Goal: Book appointment/travel/reservation

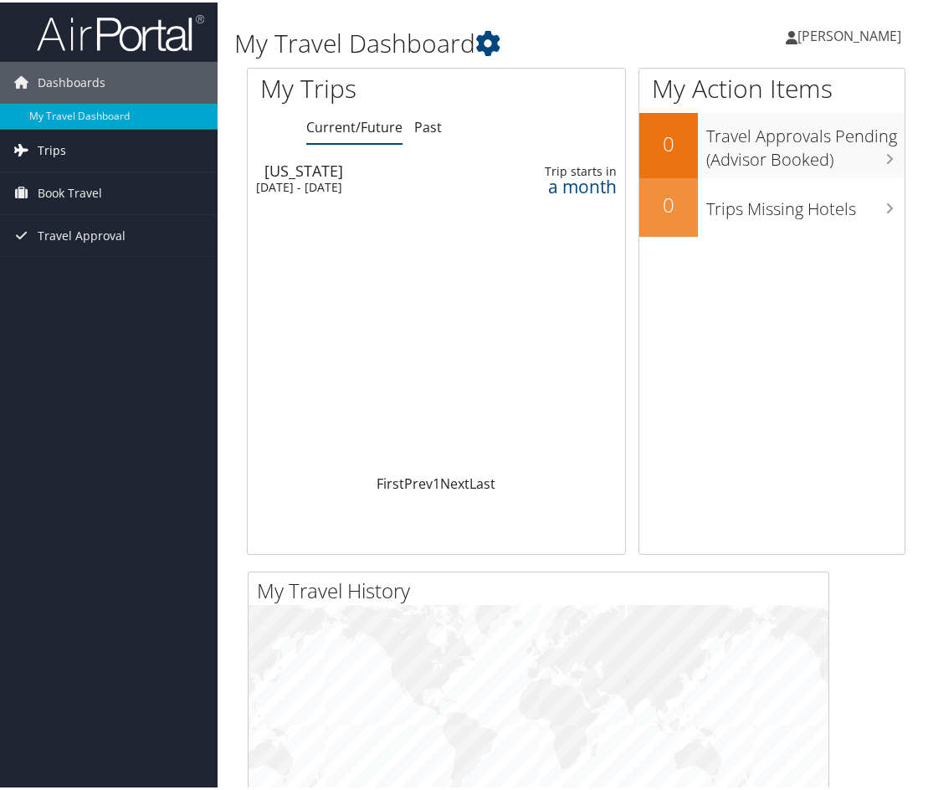
click at [72, 143] on link "Trips" at bounding box center [108, 148] width 217 height 42
click at [76, 253] on span "Book Travel" at bounding box center [70, 266] width 64 height 42
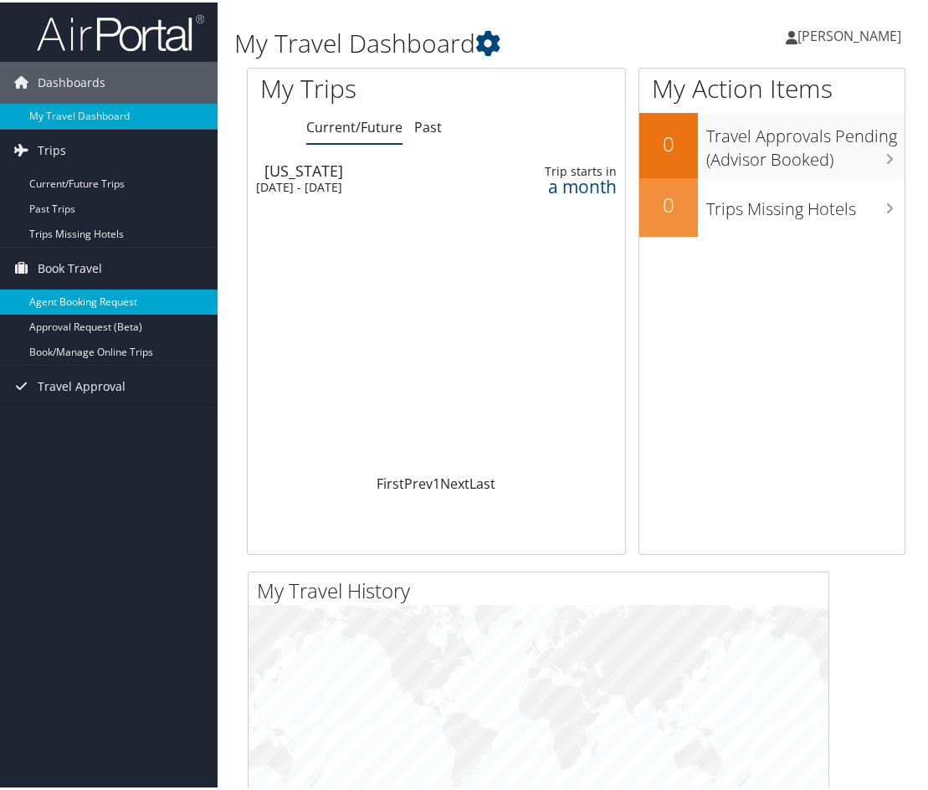
click at [97, 302] on link "Agent Booking Request" at bounding box center [108, 299] width 217 height 25
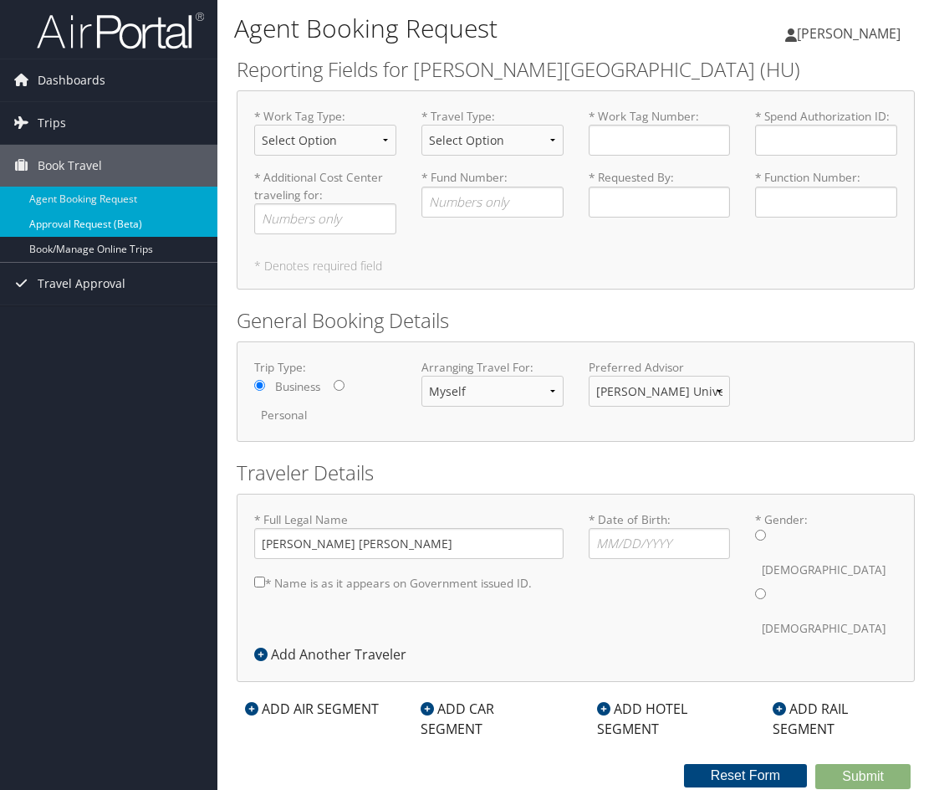
click at [134, 225] on link "Approval Request (Beta)" at bounding box center [108, 224] width 217 height 25
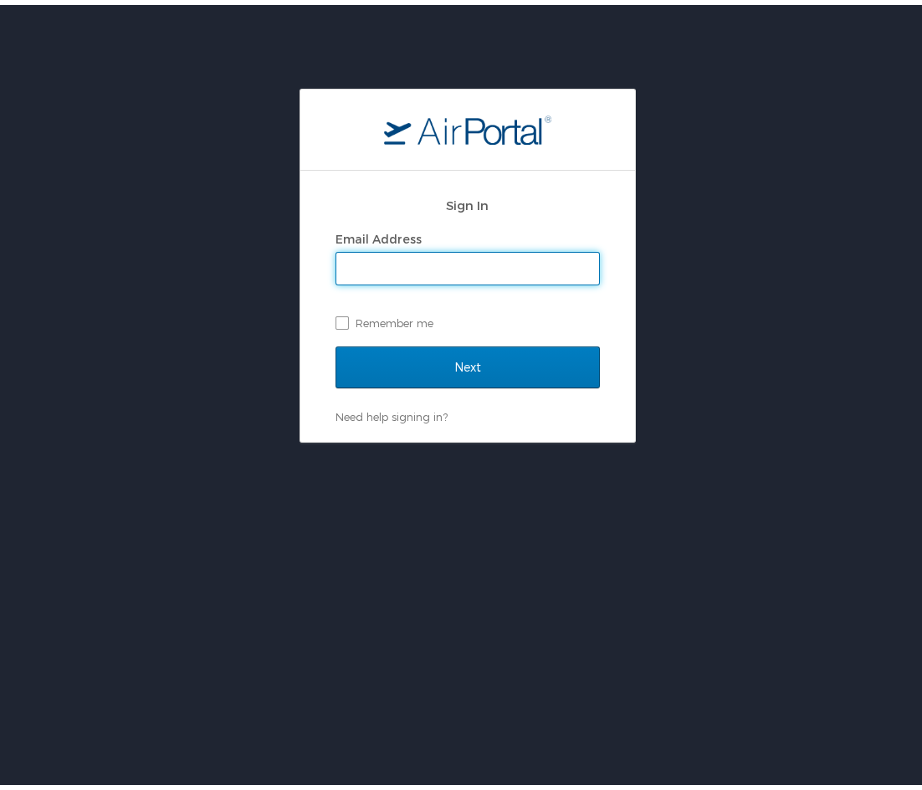
click at [447, 271] on input "Email Address" at bounding box center [467, 264] width 263 height 32
type input "emmanuel.ogunsola@howard.edu"
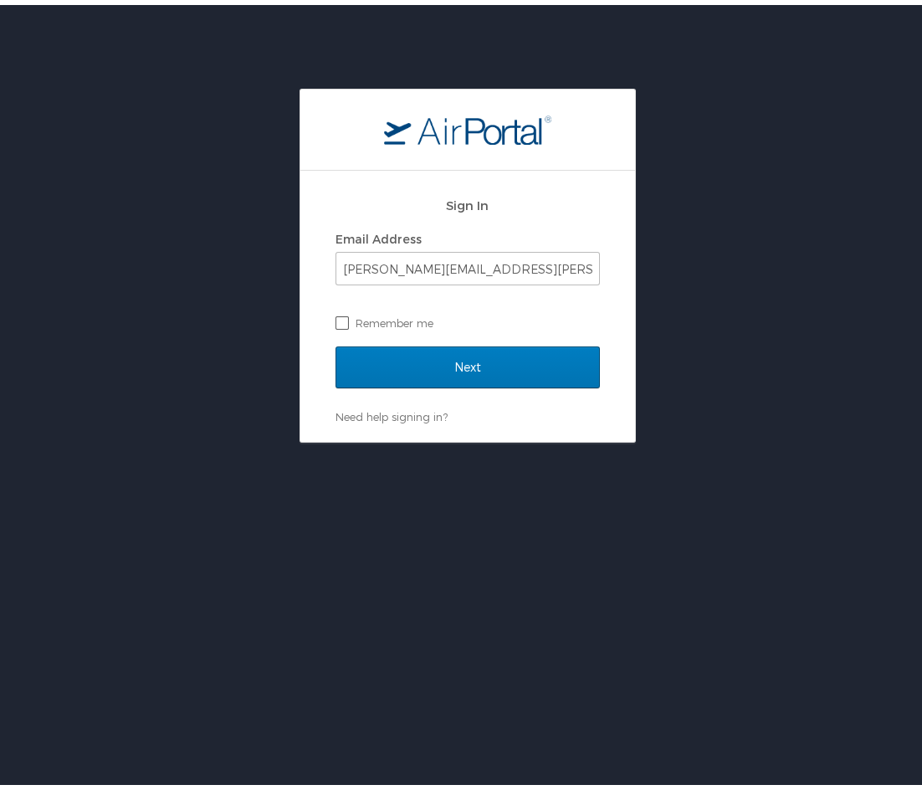
click at [354, 310] on label "Remember me" at bounding box center [467, 317] width 264 height 25
click at [346, 311] on input "Remember me" at bounding box center [340, 316] width 11 height 11
checkbox input "true"
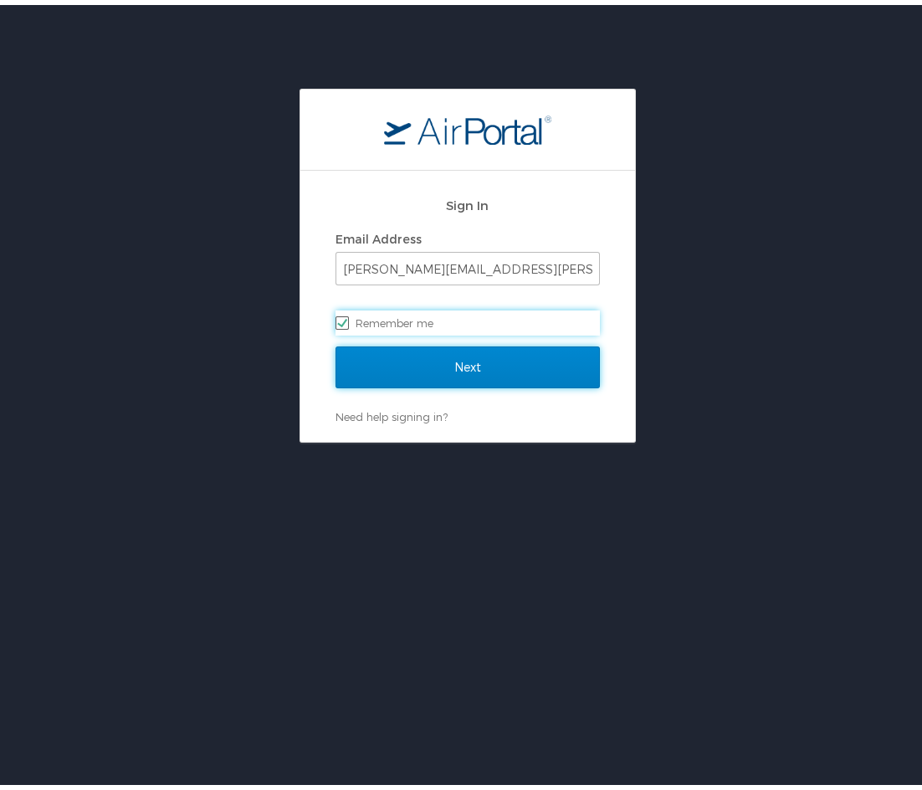
click at [474, 366] on input "Next" at bounding box center [467, 362] width 264 height 42
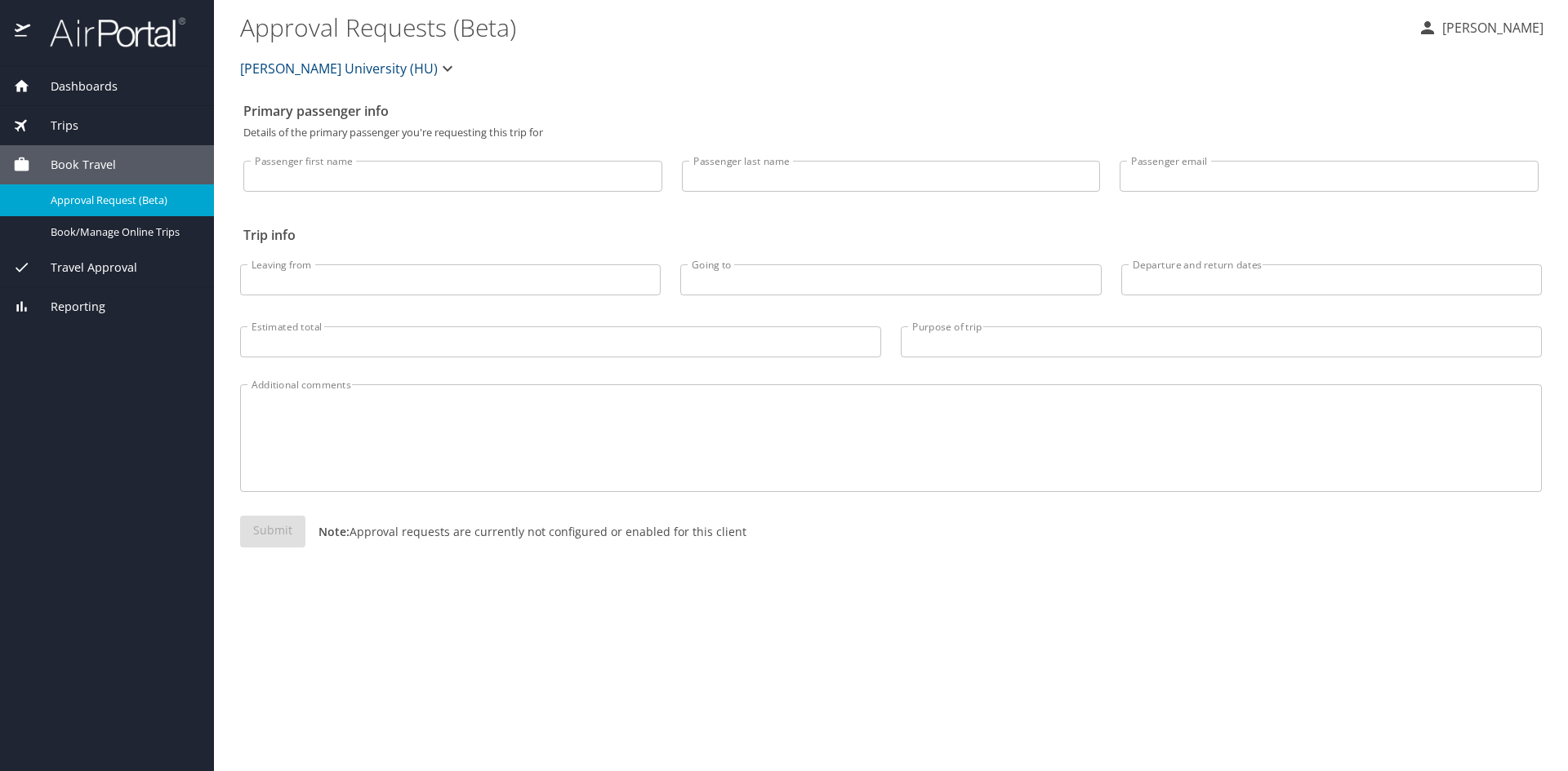
click at [83, 106] on div "Trips" at bounding box center [106, 126] width 214 height 39
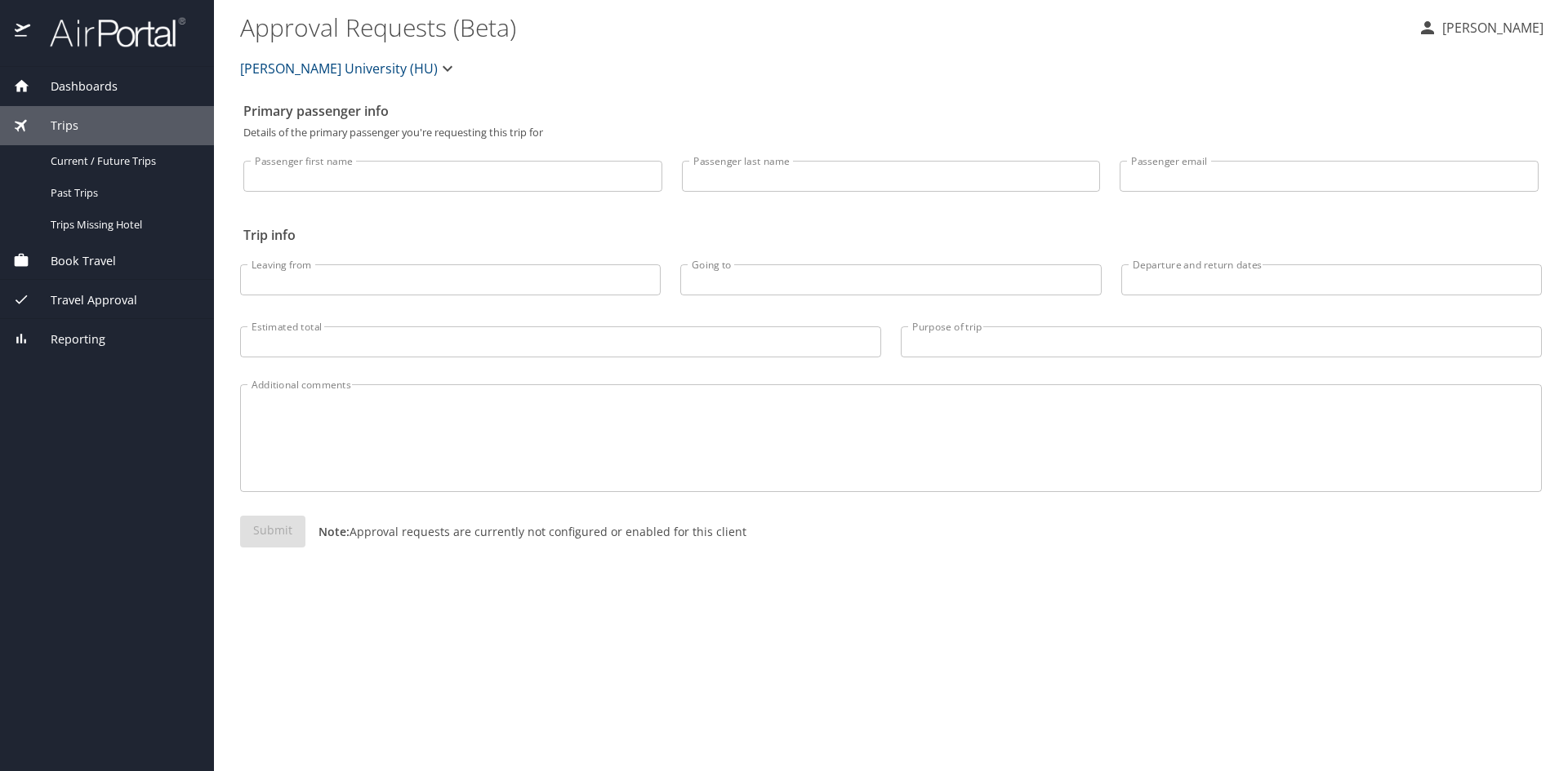
click at [104, 85] on span "Dashboards" at bounding box center [73, 86] width 87 height 18
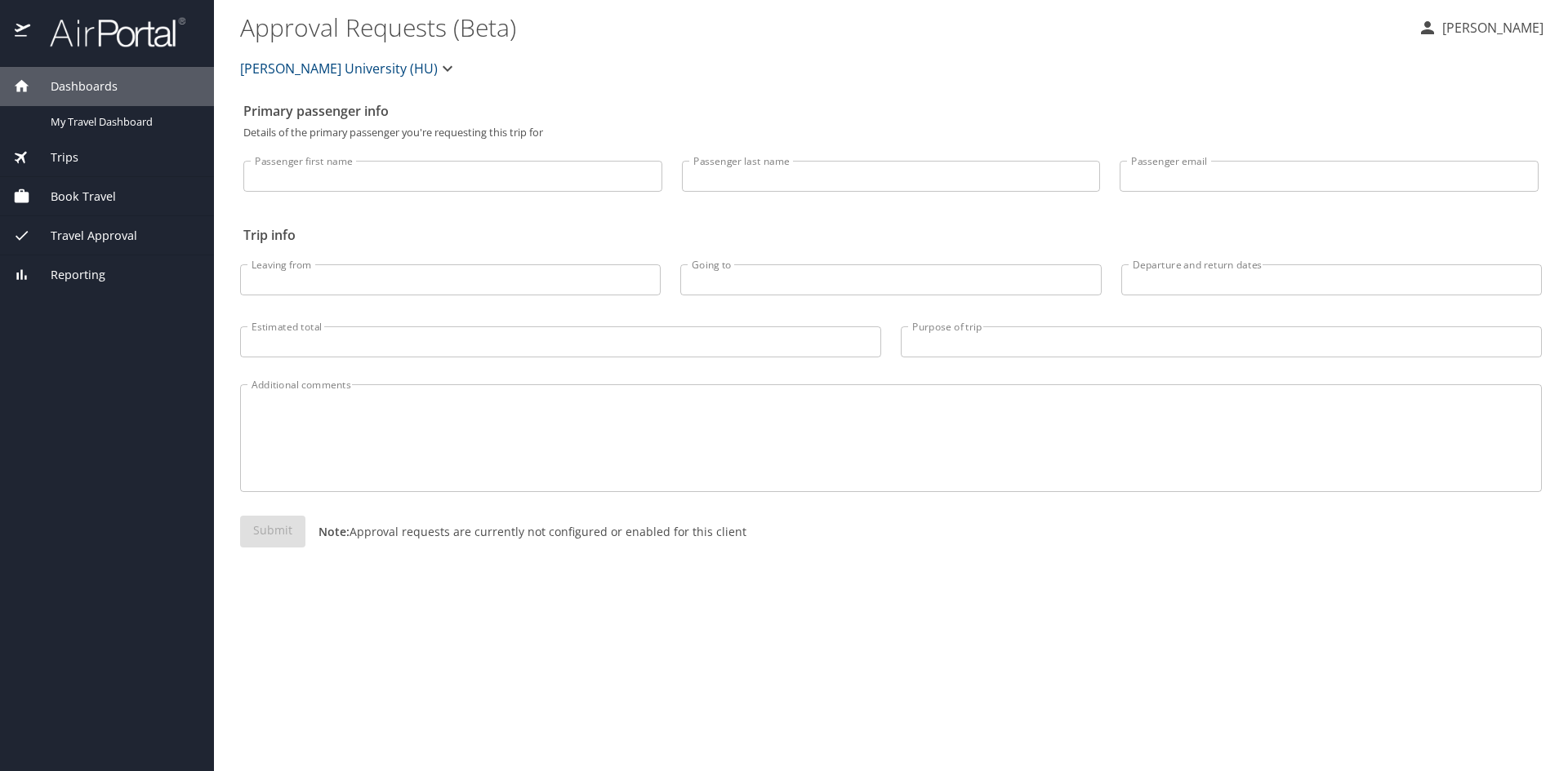
click at [104, 85] on span "Dashboards" at bounding box center [73, 86] width 87 height 18
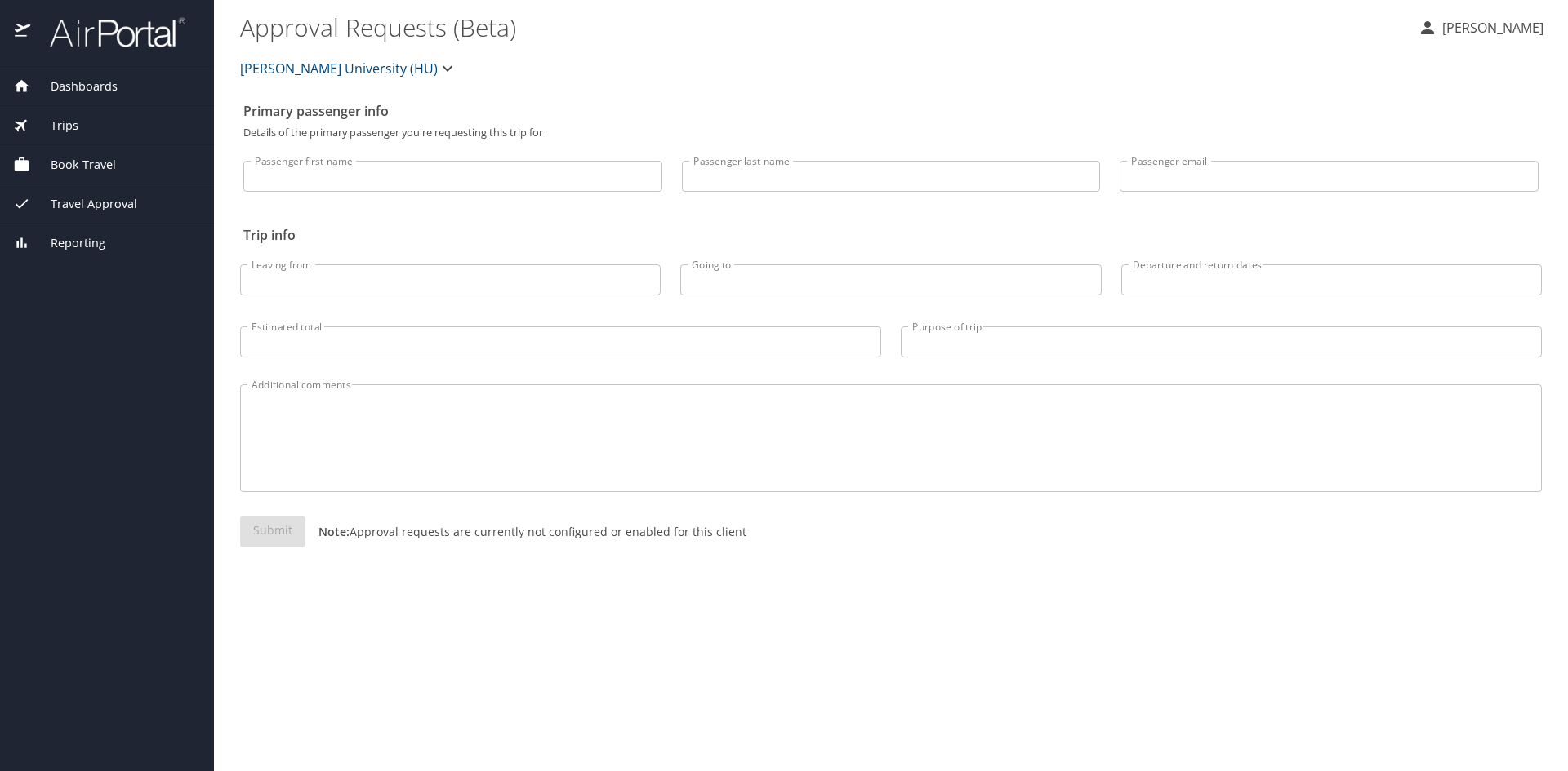
click at [107, 113] on div "Trips" at bounding box center [106, 126] width 214 height 39
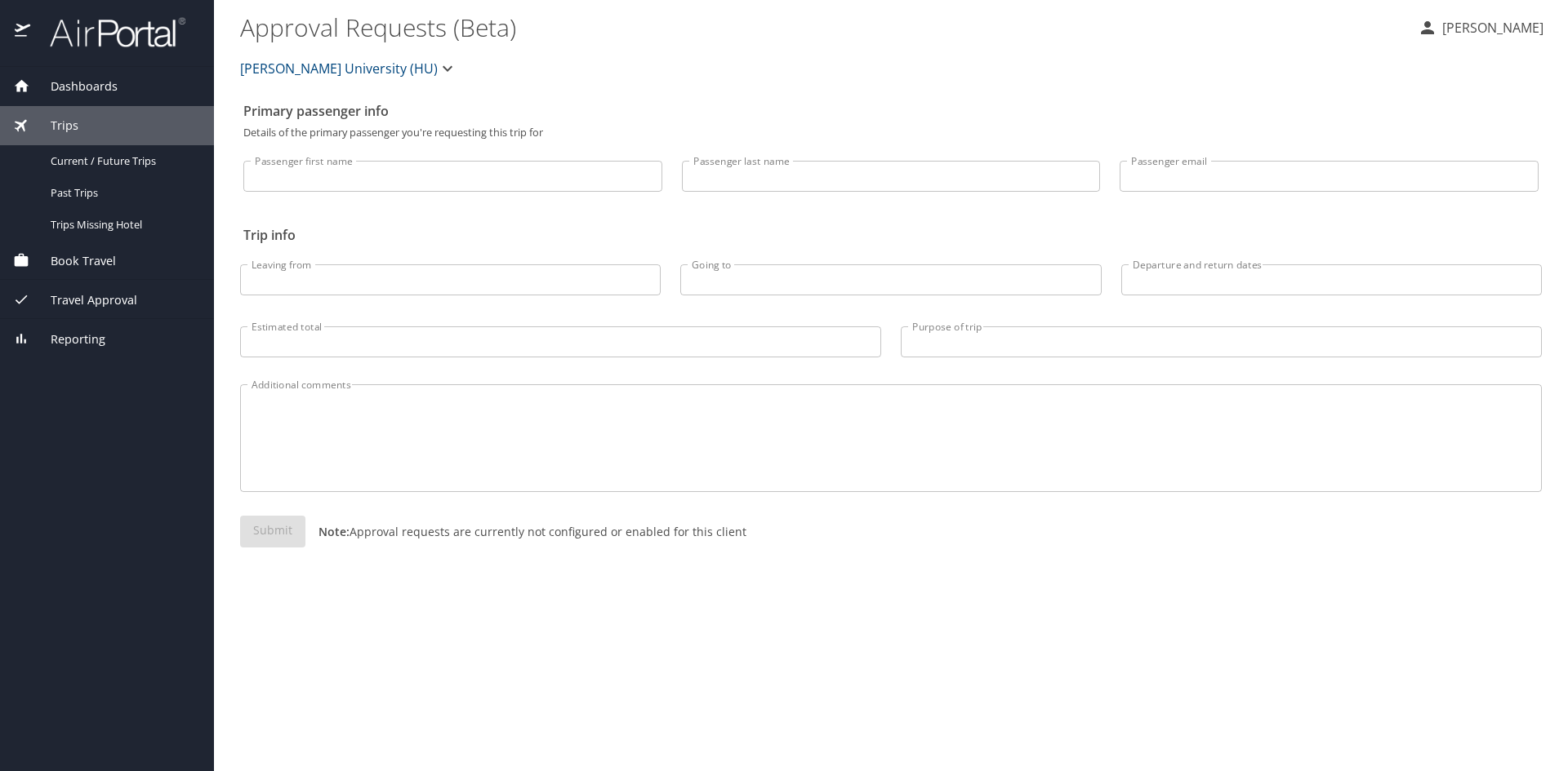
click at [113, 118] on div "Trips" at bounding box center [106, 126] width 187 height 18
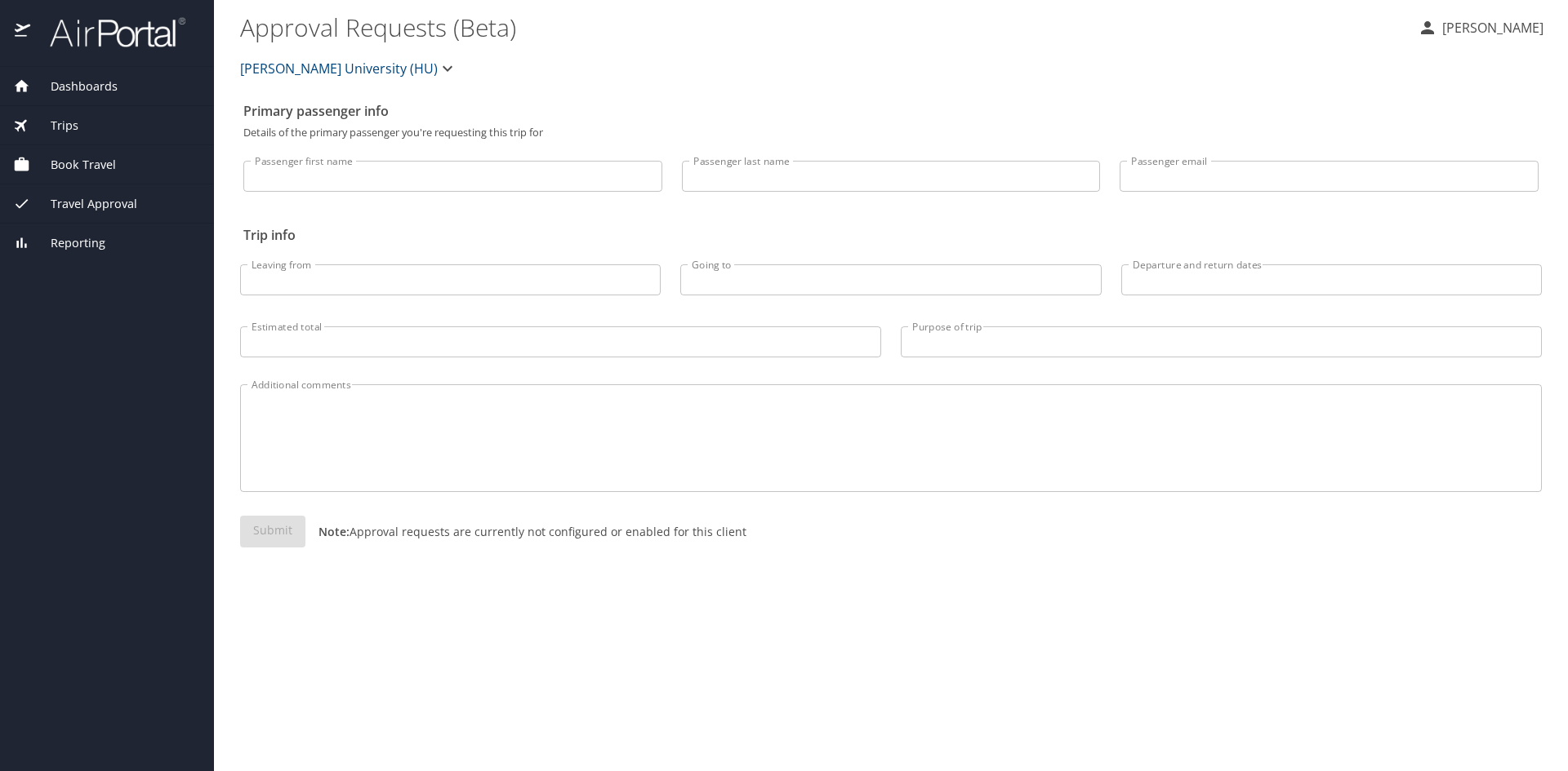
click at [100, 171] on span "Book Travel" at bounding box center [73, 165] width 86 height 18
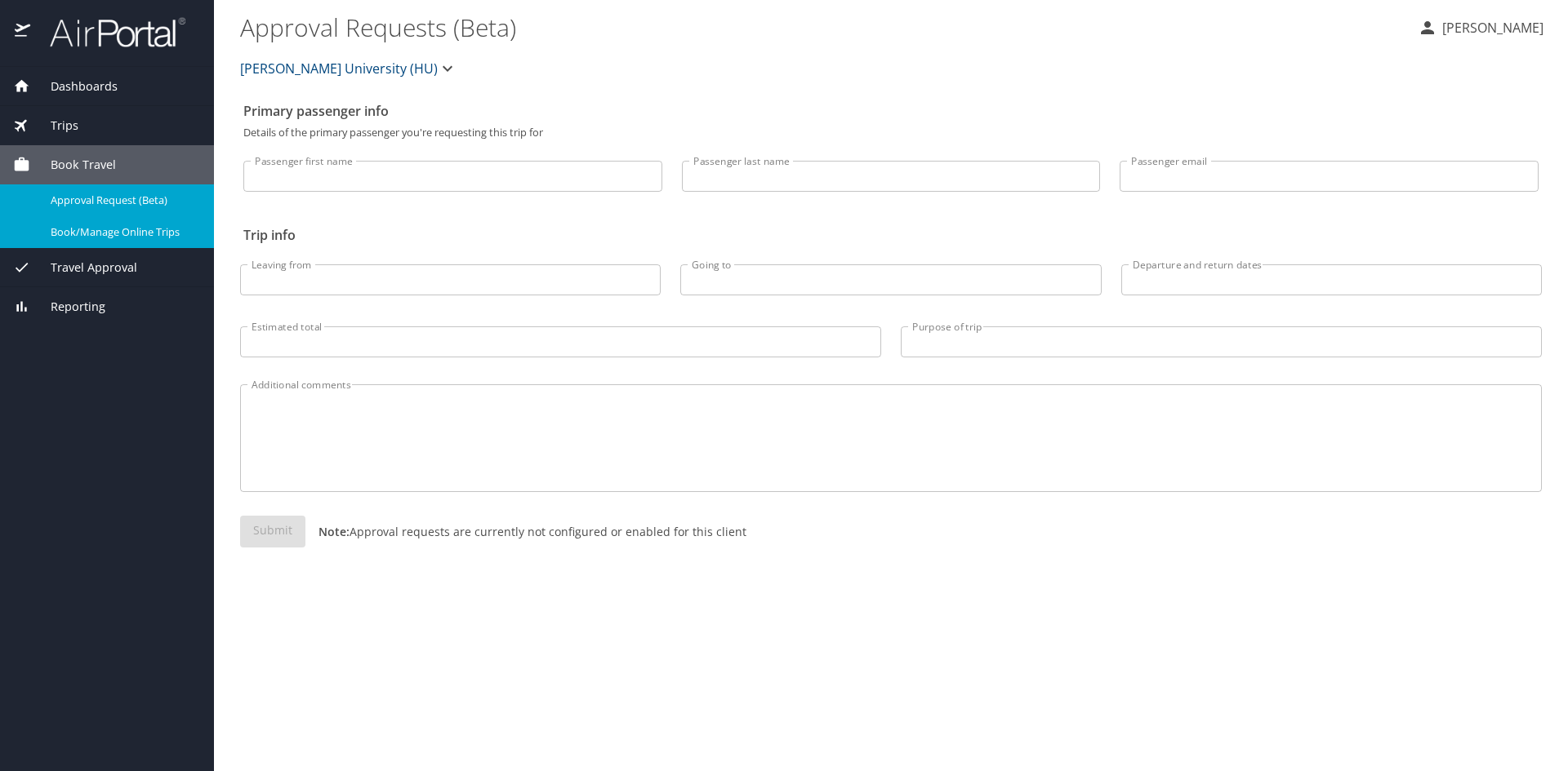
click at [131, 230] on span "Book/Manage Online Trips" at bounding box center [122, 232] width 144 height 16
